Goal: Information Seeking & Learning: Learn about a topic

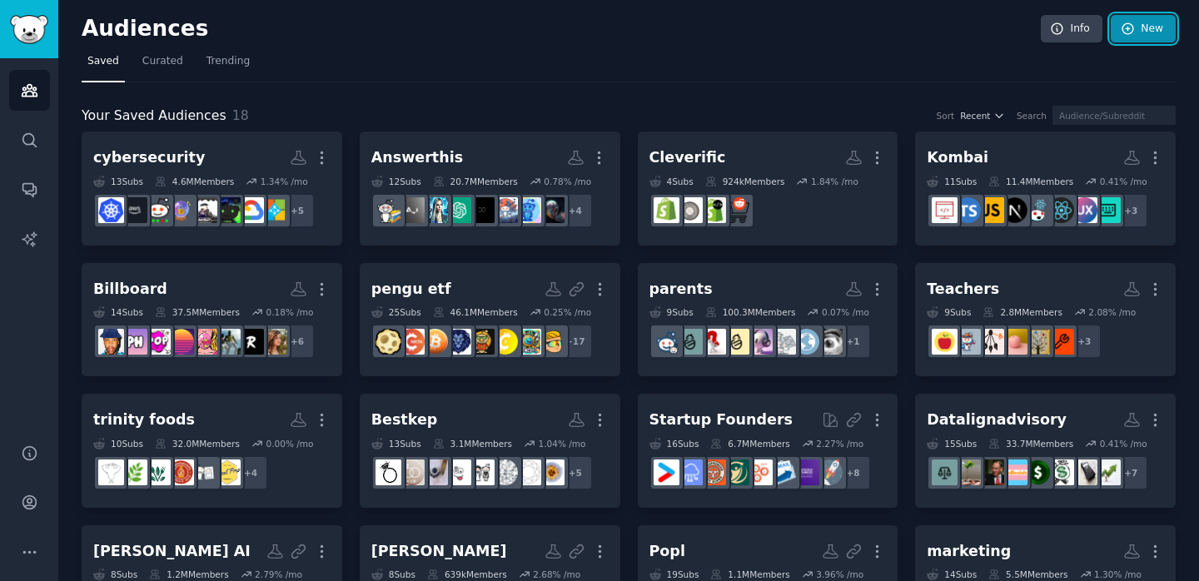
click at [1150, 22] on link "New" at bounding box center [1142, 29] width 65 height 28
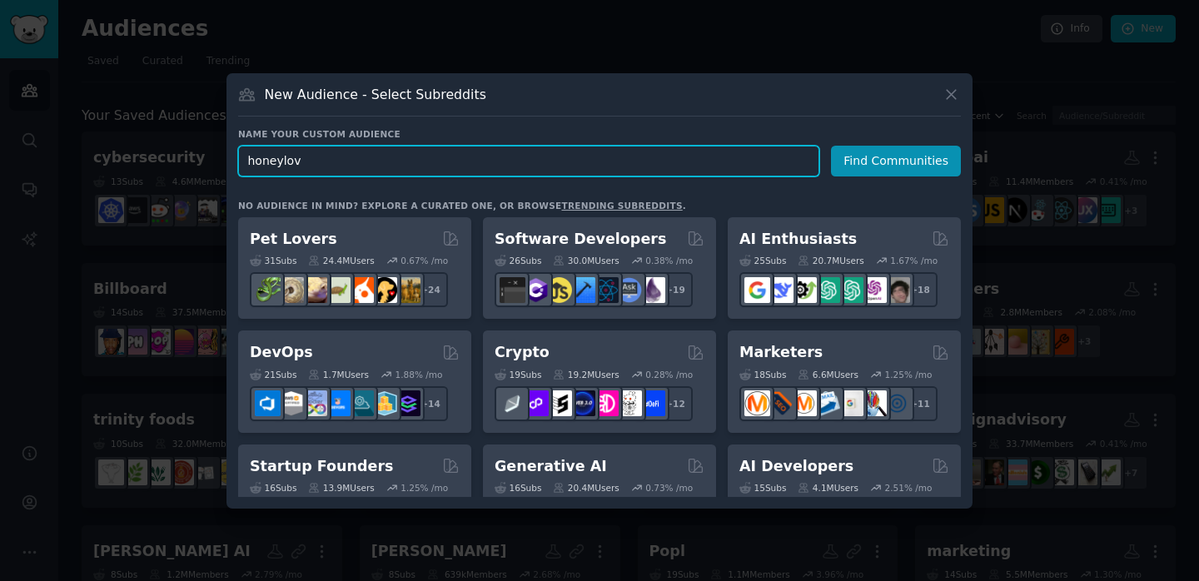
type input "honeylove"
click button "Find Communities" at bounding box center [896, 161] width 130 height 31
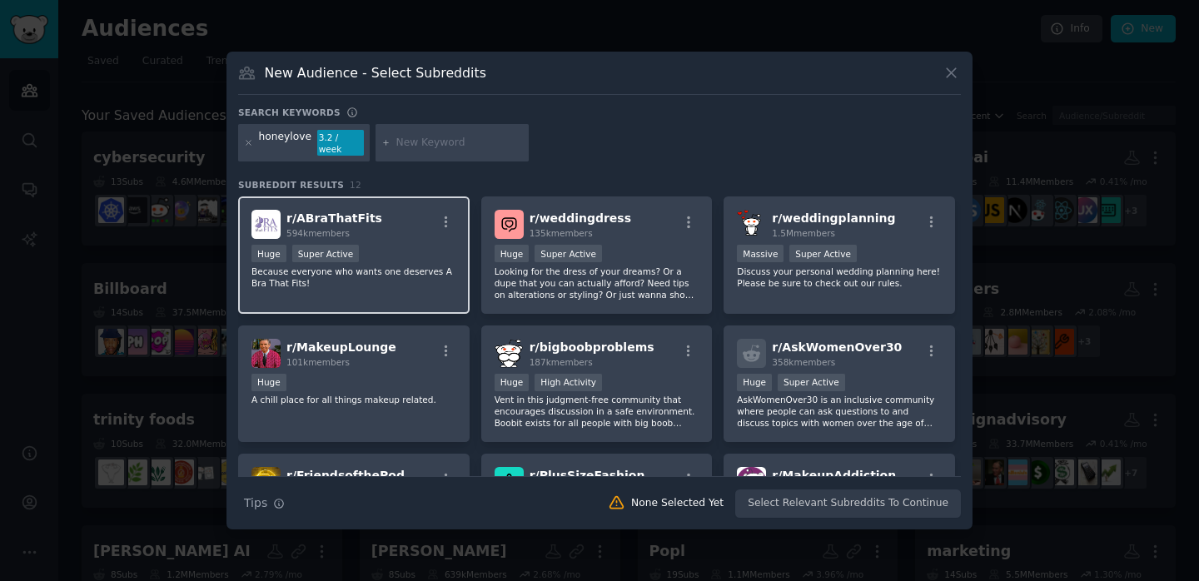
click at [382, 236] on div "r/ ABraThatFits 594k members Huge Super Active Because everyone who wants one d…" at bounding box center [353, 254] width 231 height 117
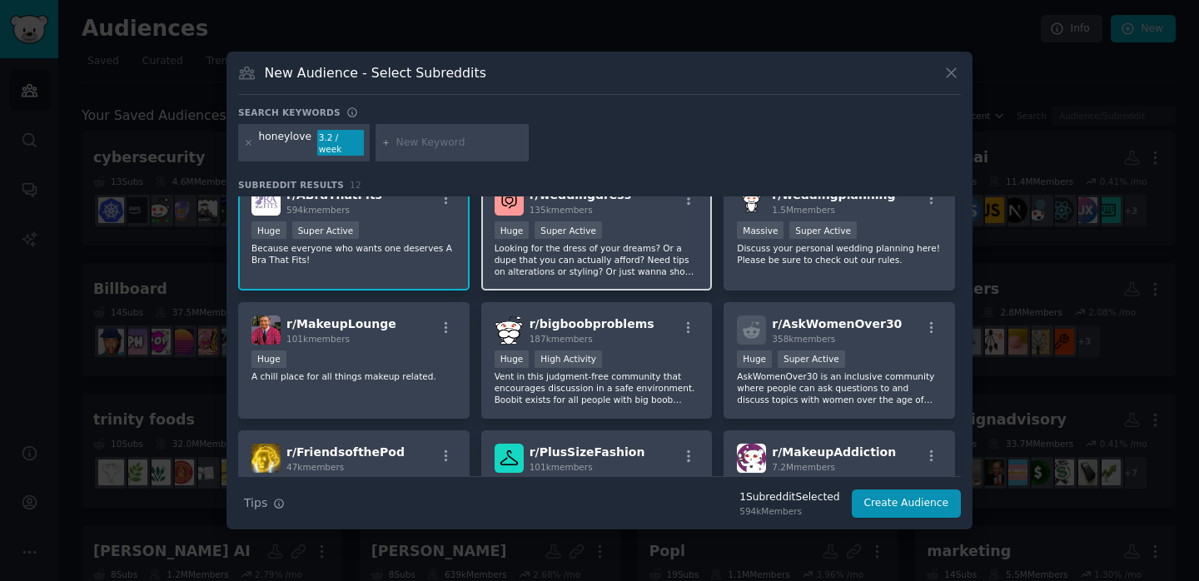
scroll to position [28, 0]
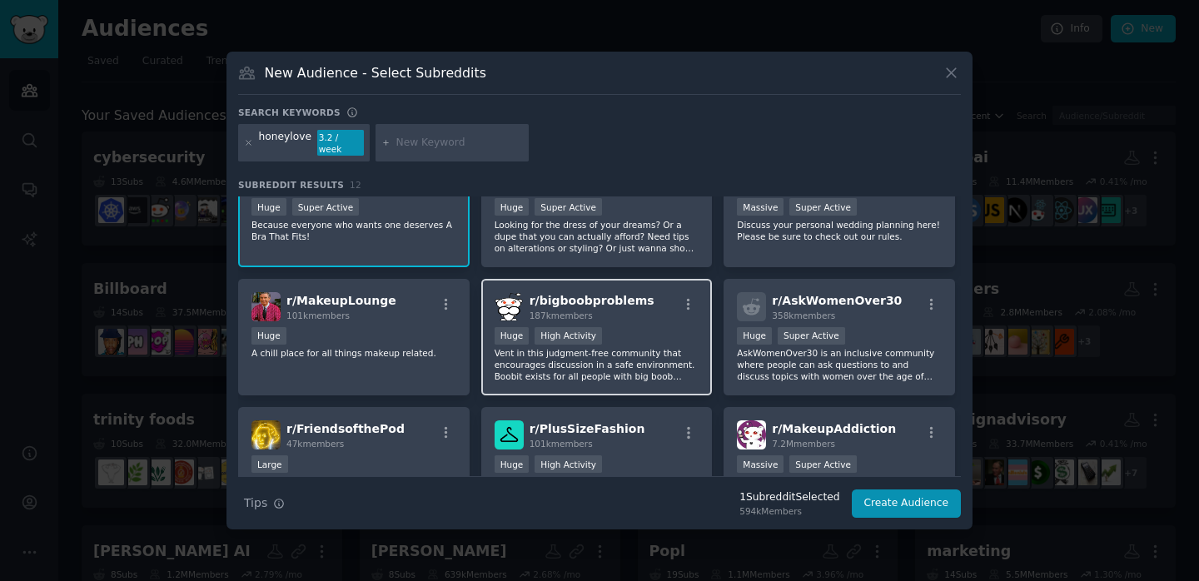
click at [638, 304] on div "r/ bigboobproblems 187k members" at bounding box center [596, 306] width 205 height 29
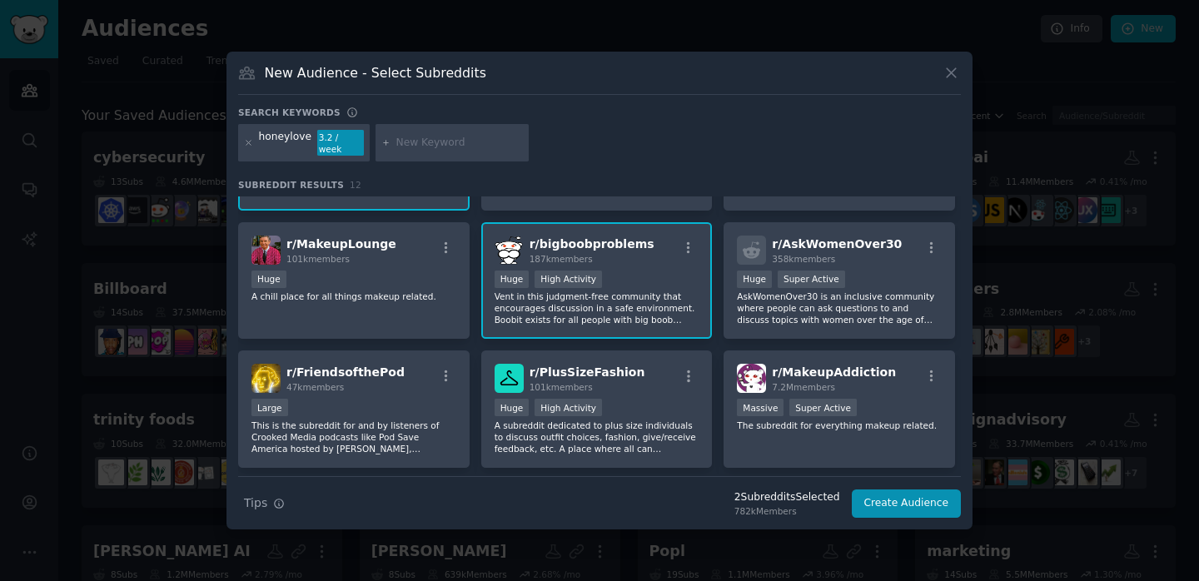
scroll to position [115, 0]
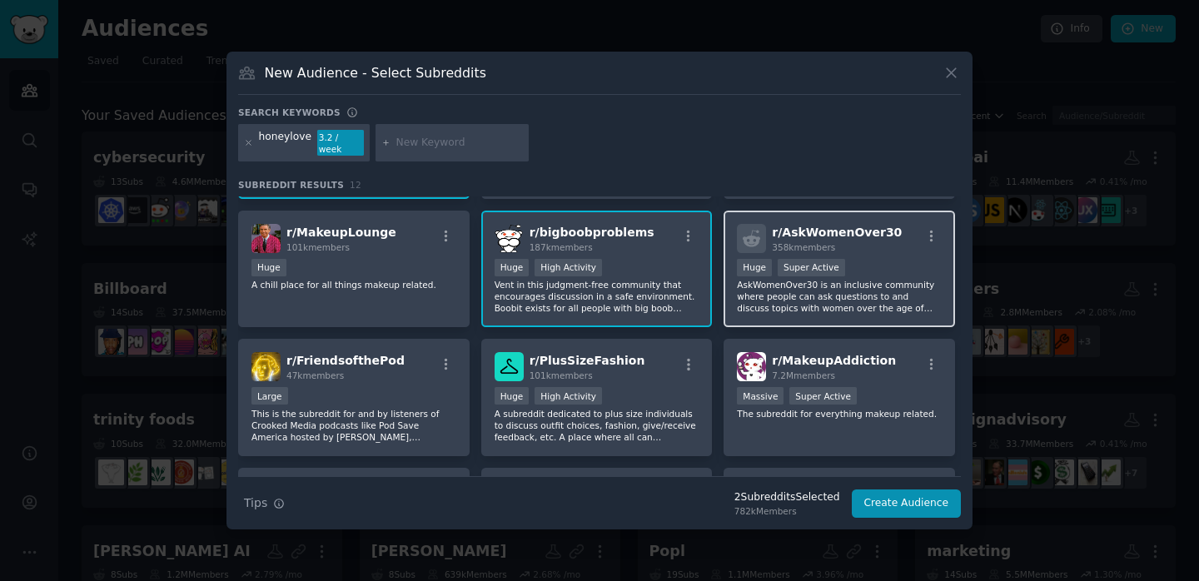
click at [742, 309] on div "r/ AskWomenOver30 358k members Huge Super Active AskWomenOver30 is an inclusive…" at bounding box center [838, 269] width 231 height 117
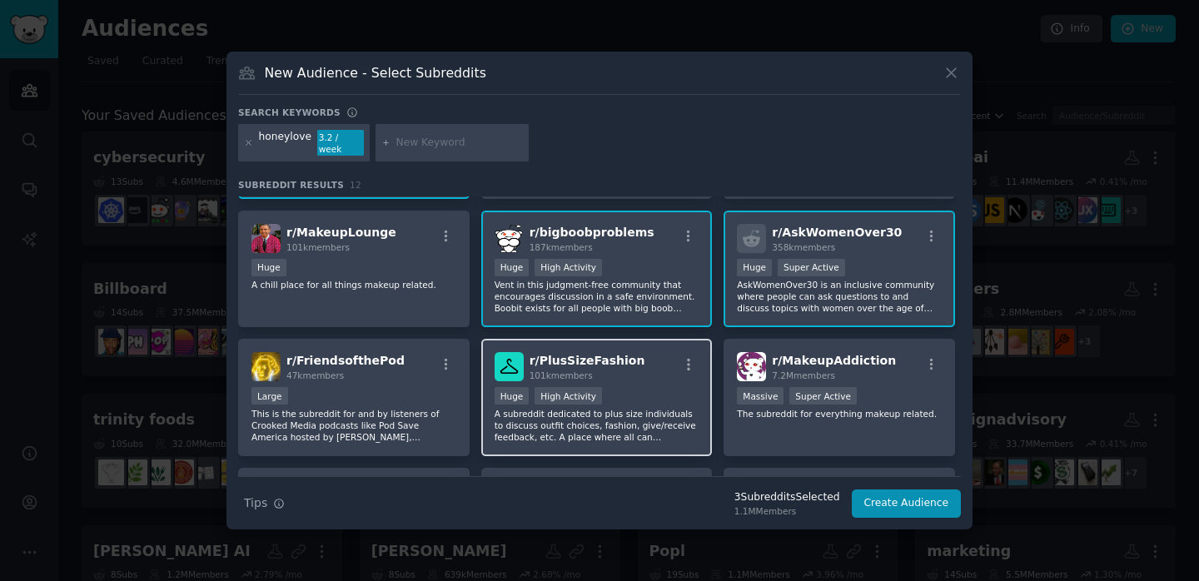
click at [583, 373] on span "101k members" at bounding box center [560, 375] width 63 height 10
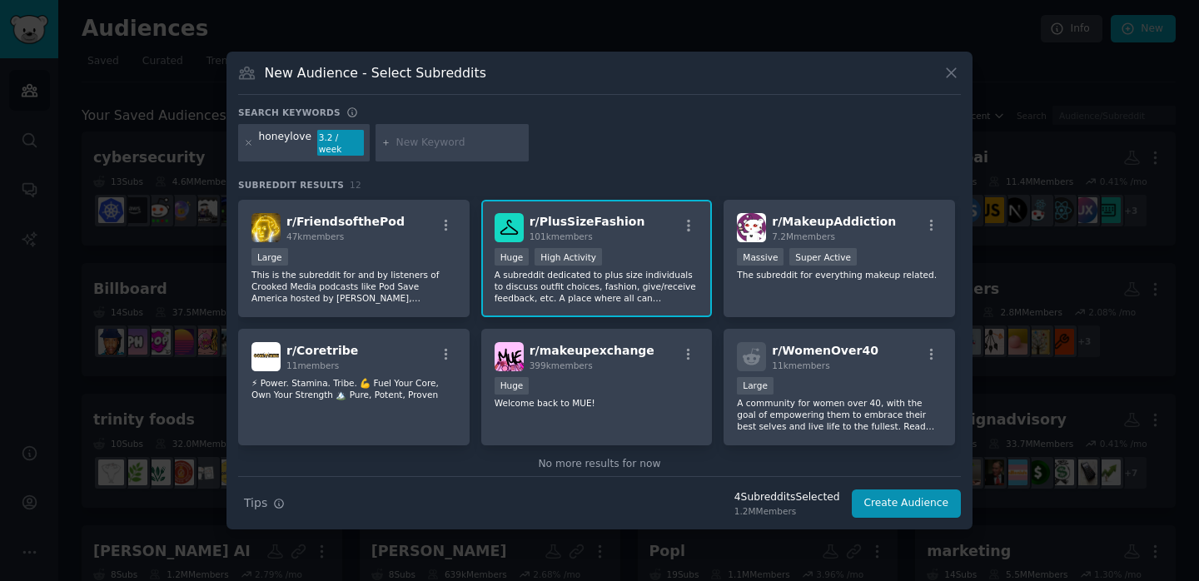
scroll to position [0, 0]
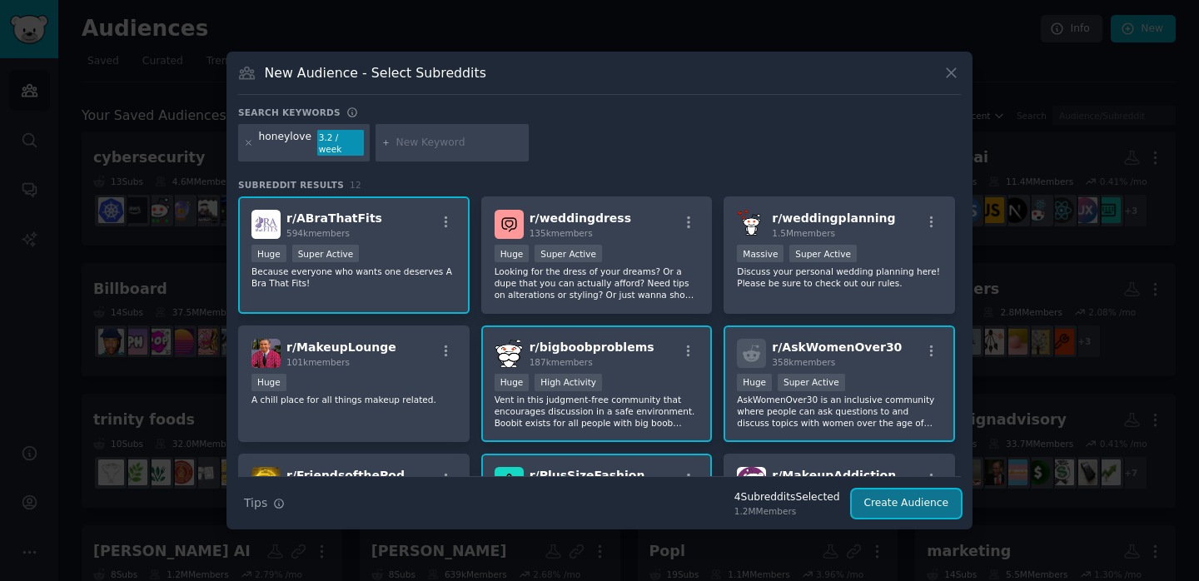
click at [874, 495] on button "Create Audience" at bounding box center [907, 503] width 110 height 28
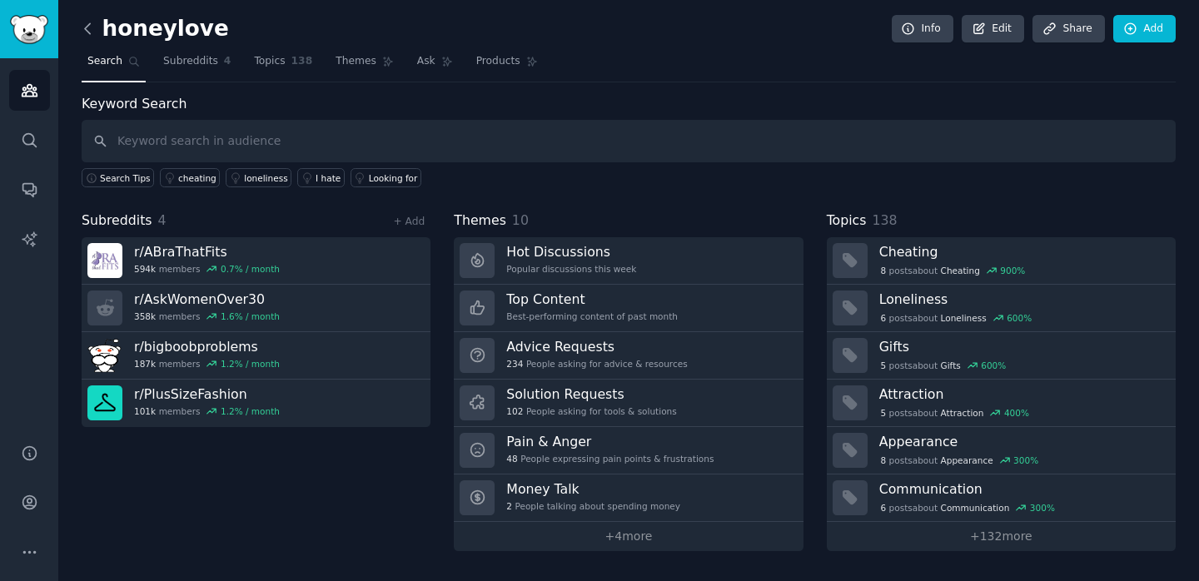
click at [93, 27] on icon at bounding box center [87, 28] width 17 height 17
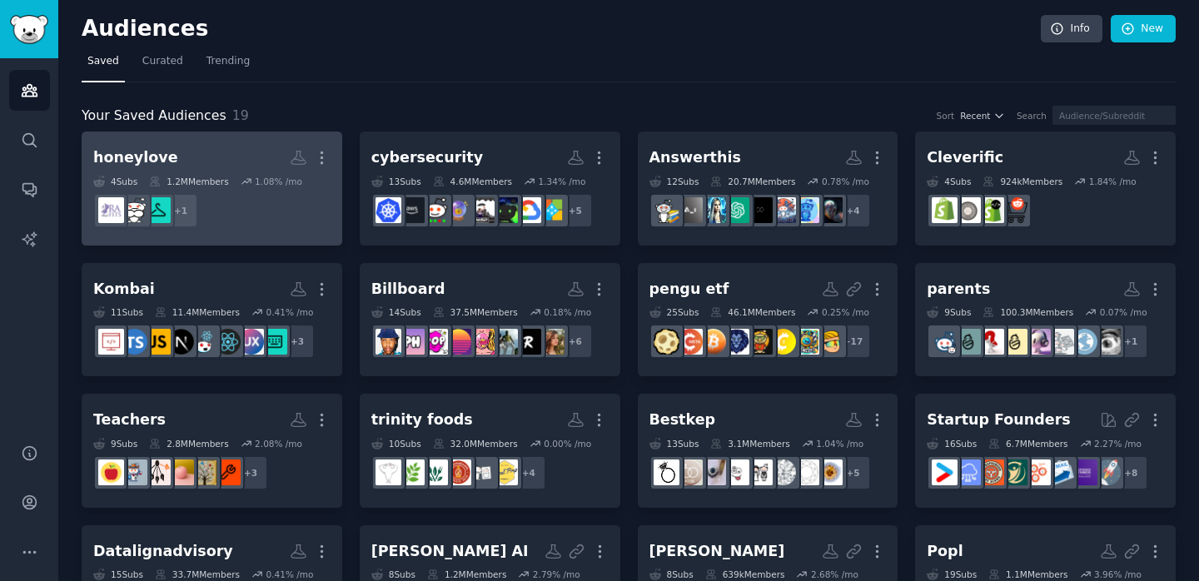
click at [235, 161] on h2 "honeylove More" at bounding box center [211, 157] width 237 height 29
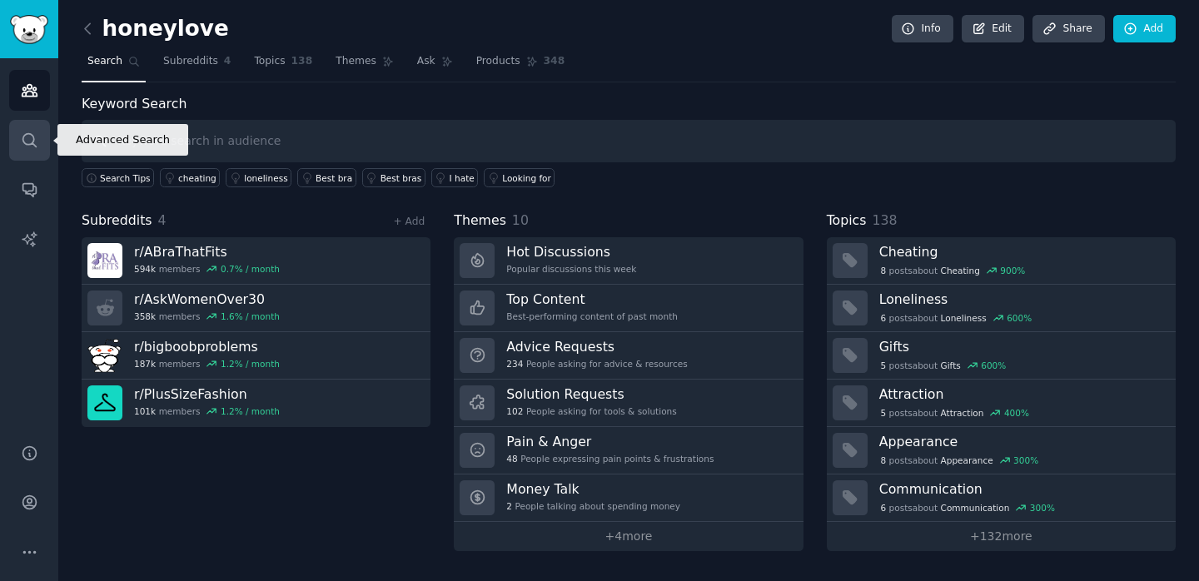
click at [31, 132] on icon "Sidebar" at bounding box center [29, 140] width 17 height 17
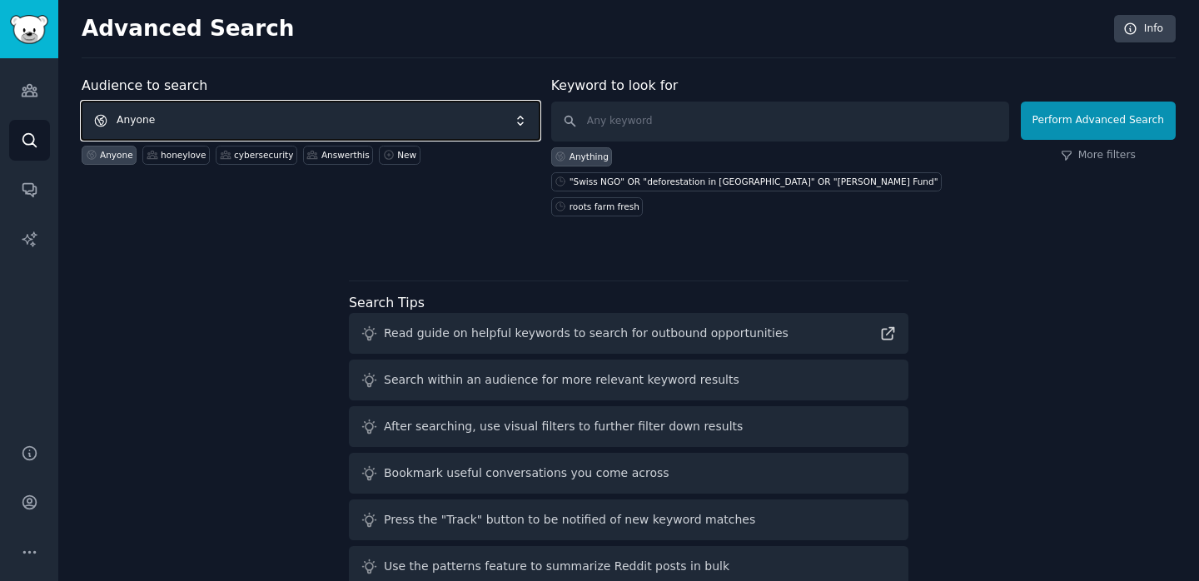
click at [265, 125] on span "Anyone" at bounding box center [311, 121] width 458 height 38
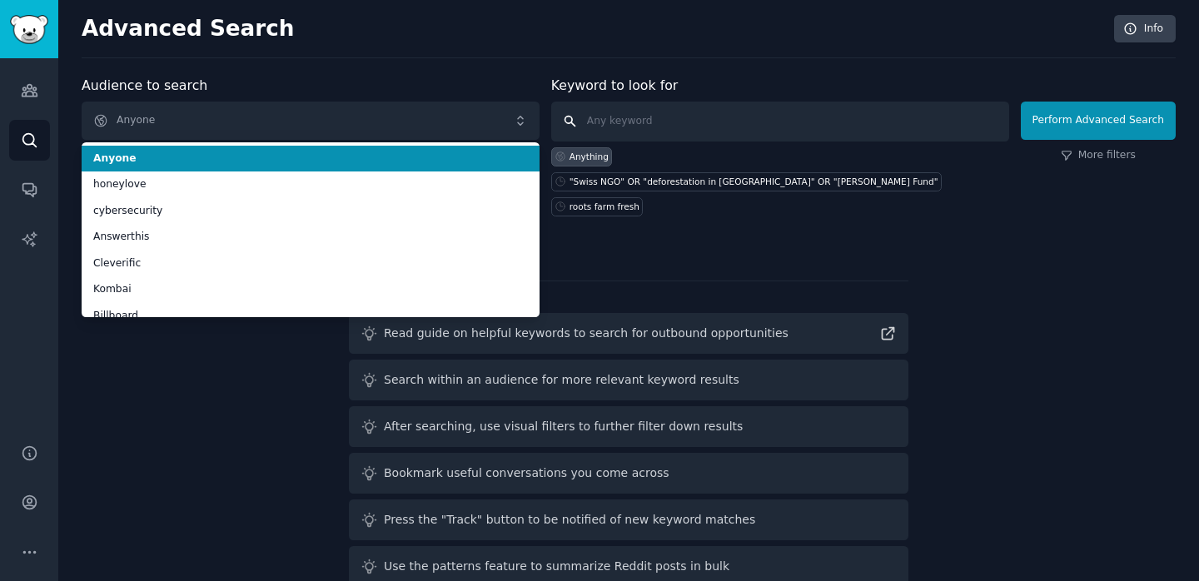
click at [627, 132] on input "text" at bounding box center [780, 122] width 458 height 40
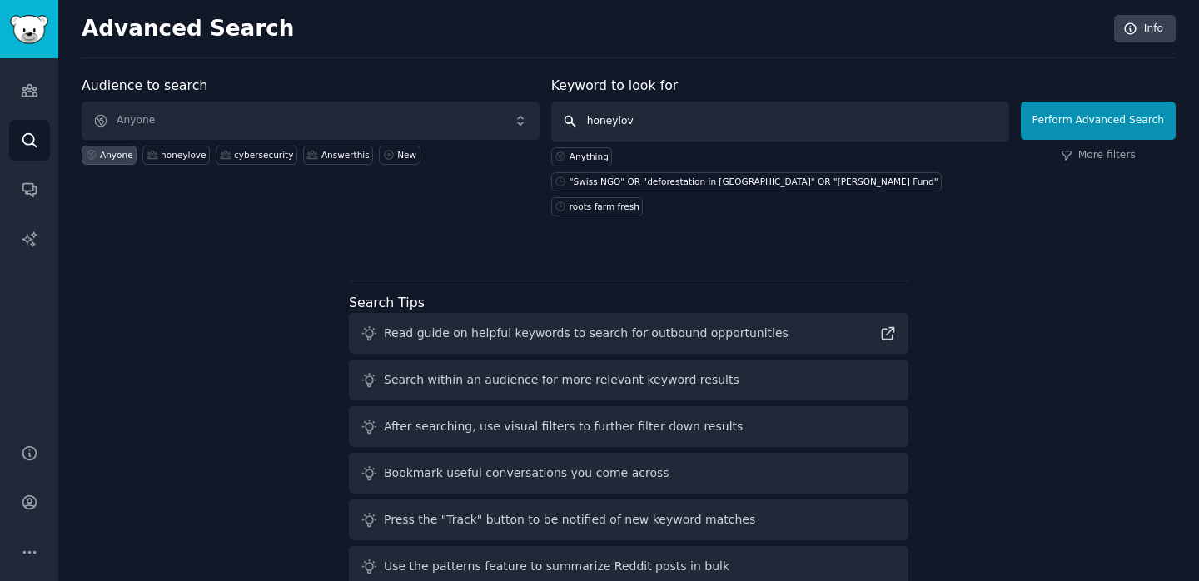
type input "honeylove"
click button "Perform Advanced Search" at bounding box center [1097, 121] width 155 height 38
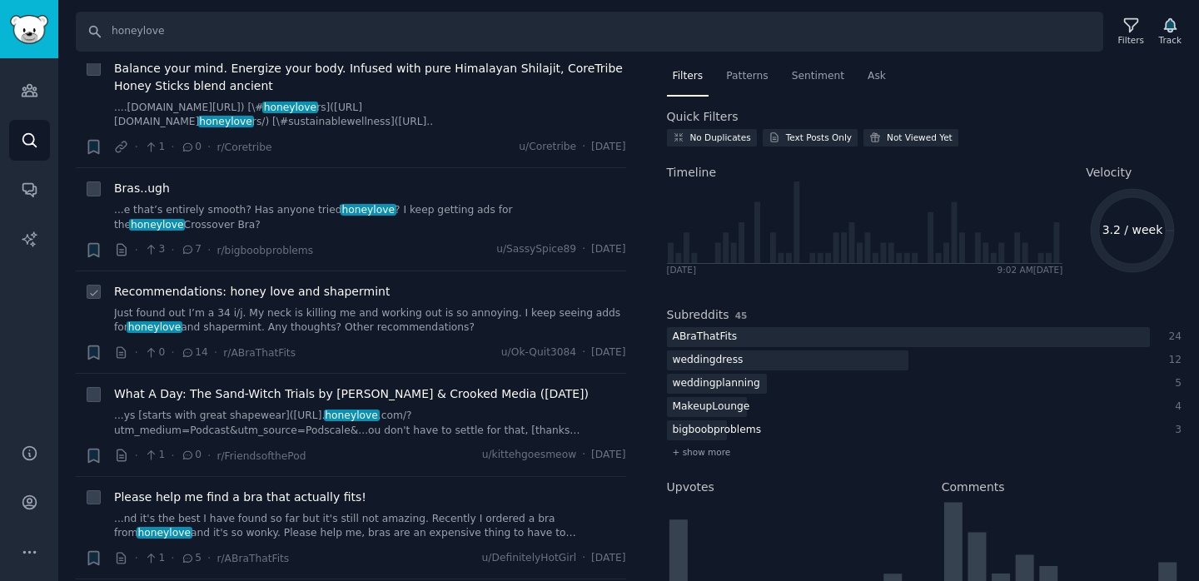
scroll to position [985, 0]
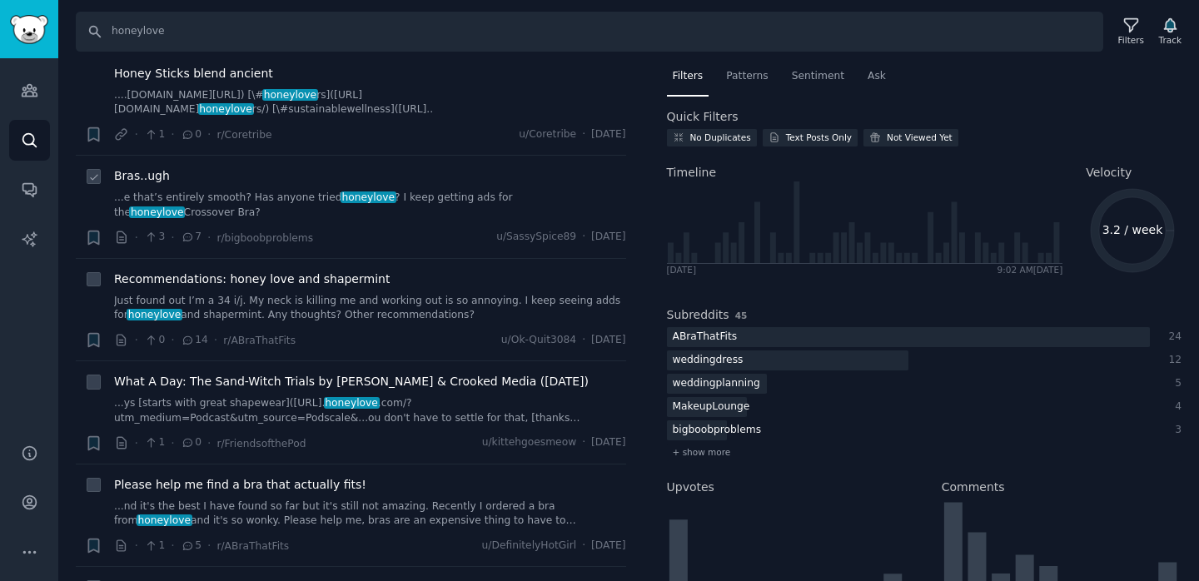
click at [413, 191] on link "...e that’s entirely smooth? Has anyone tried honeylove ? I keep getting ads fo…" at bounding box center [370, 205] width 512 height 29
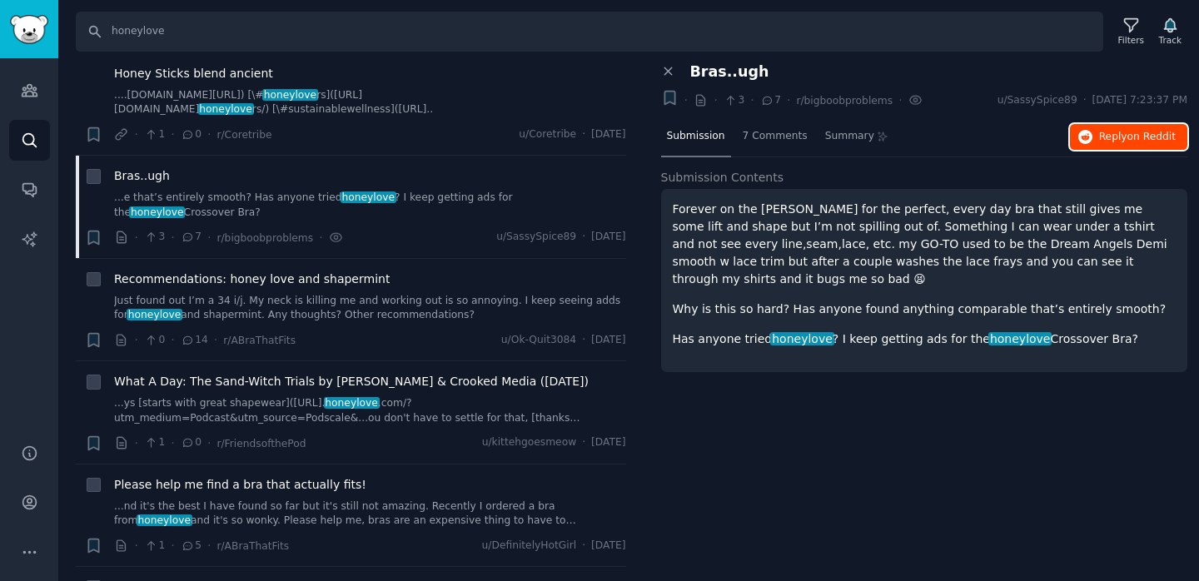
click at [1090, 132] on icon "button" at bounding box center [1085, 137] width 15 height 15
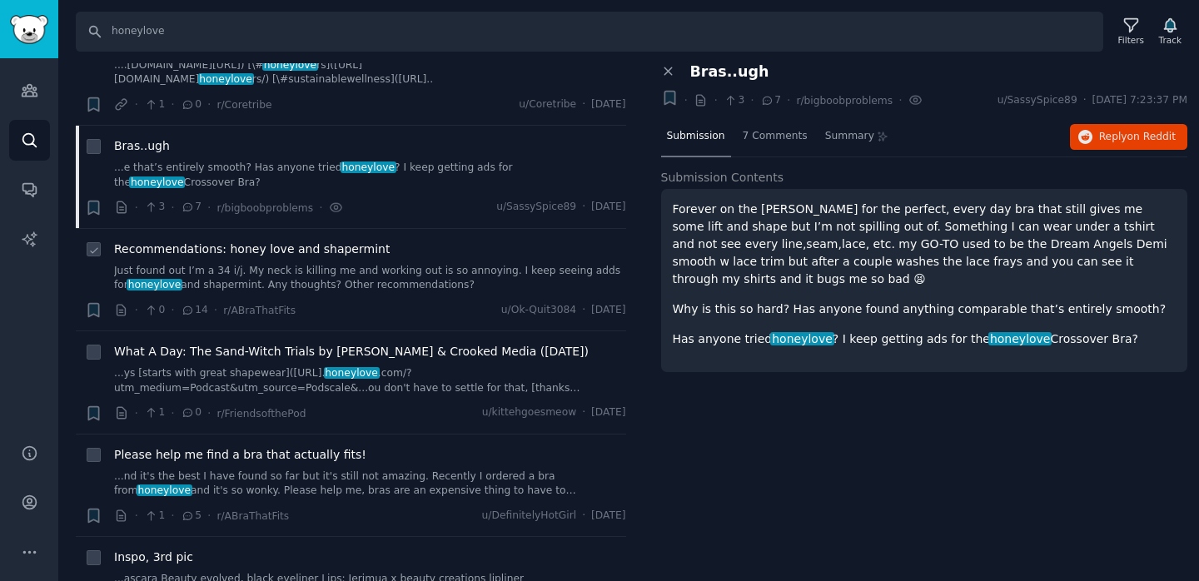
click at [410, 264] on link "Just found out I’m a 34 i/j. My neck is killing me and working out is so annoyi…" at bounding box center [370, 278] width 512 height 29
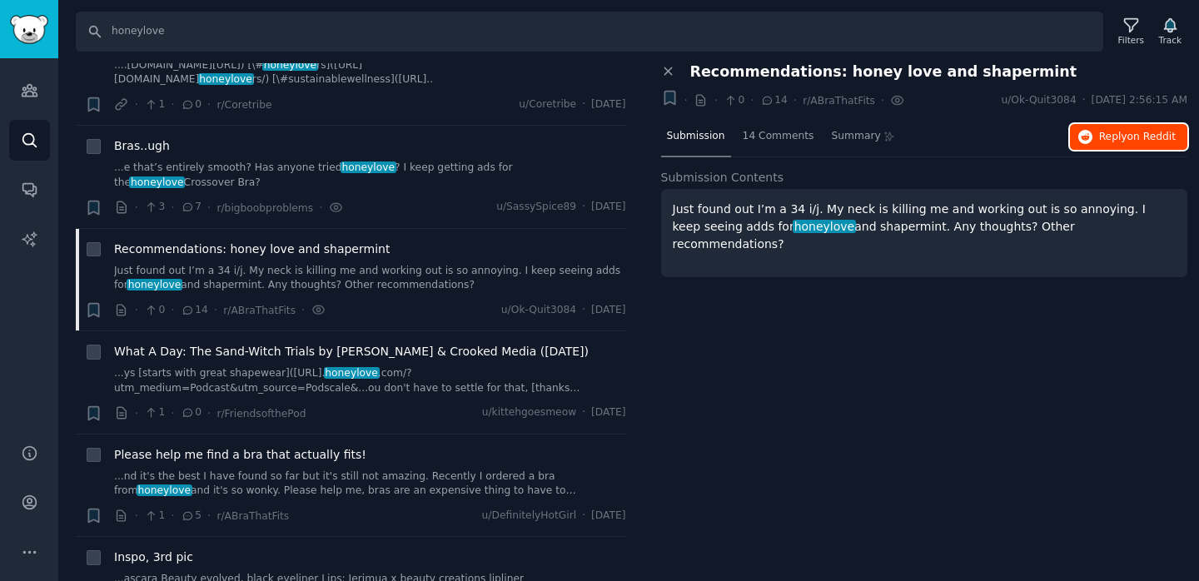
click at [1090, 141] on icon "button" at bounding box center [1085, 137] width 15 height 15
